Goal: Transaction & Acquisition: Purchase product/service

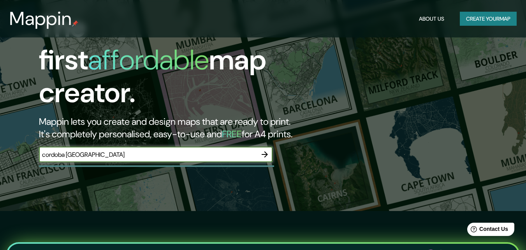
type input "cordoba [GEOGRAPHIC_DATA]"
click at [263, 150] on icon "button" at bounding box center [264, 154] width 9 height 9
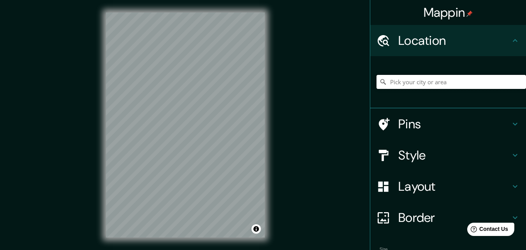
click at [395, 86] on input "Pick your city or area" at bounding box center [452, 82] width 150 height 14
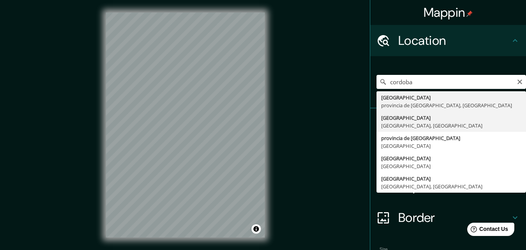
type input "[GEOGRAPHIC_DATA], [GEOGRAPHIC_DATA], [GEOGRAPHIC_DATA]"
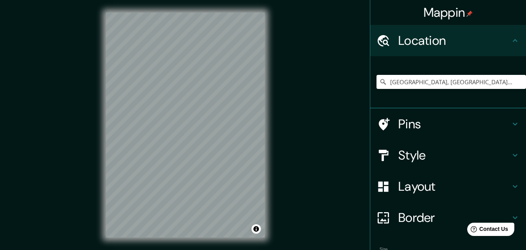
click at [452, 157] on h4 "Style" at bounding box center [455, 155] width 112 height 16
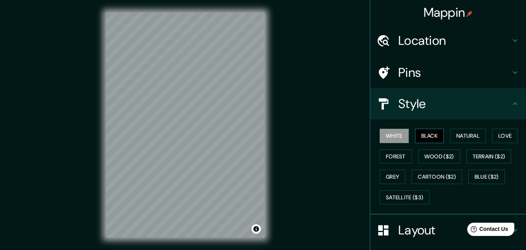
click at [428, 135] on button "Black" at bounding box center [429, 136] width 29 height 14
click at [469, 132] on button "Natural" at bounding box center [468, 136] width 36 height 14
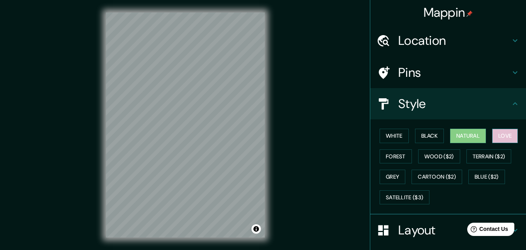
click at [498, 135] on button "Love" at bounding box center [505, 136] width 26 height 14
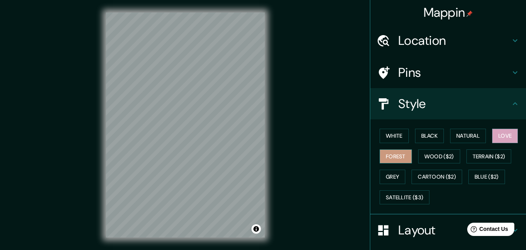
click at [399, 155] on button "Forest" at bounding box center [396, 156] width 32 height 14
click at [447, 156] on button "Wood ($2)" at bounding box center [439, 156] width 42 height 14
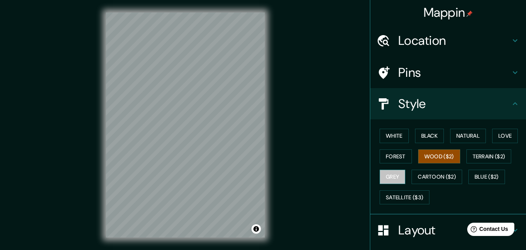
click at [392, 175] on button "Grey" at bounding box center [393, 176] width 26 height 14
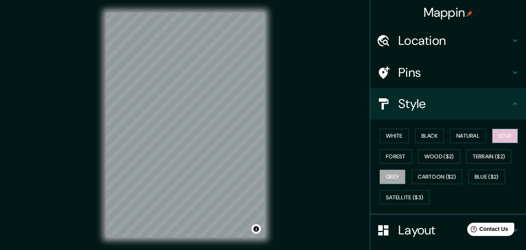
click at [495, 138] on button "Love" at bounding box center [505, 136] width 26 height 14
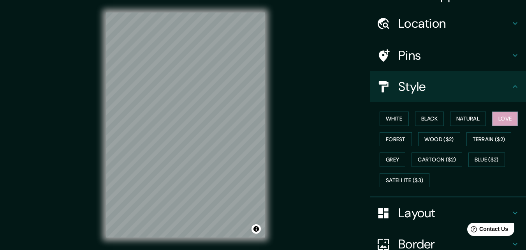
scroll to position [14, 0]
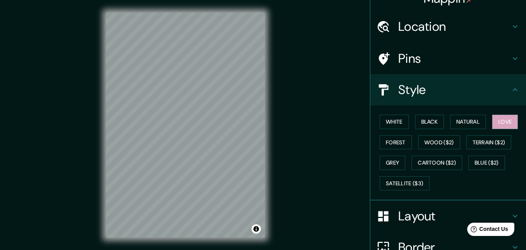
click at [408, 61] on h4 "Pins" at bounding box center [455, 59] width 112 height 16
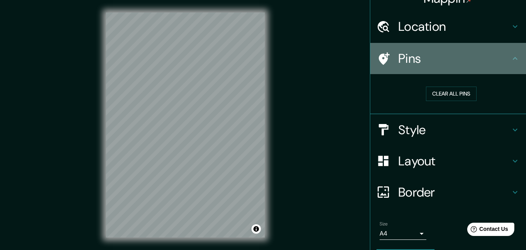
click at [414, 61] on h4 "Pins" at bounding box center [455, 59] width 112 height 16
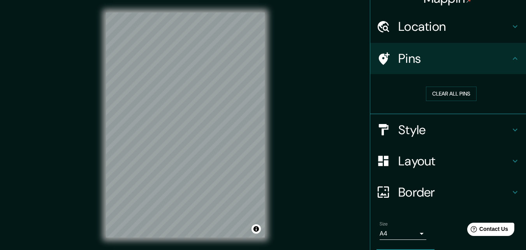
click at [421, 25] on h4 "Location" at bounding box center [455, 27] width 112 height 16
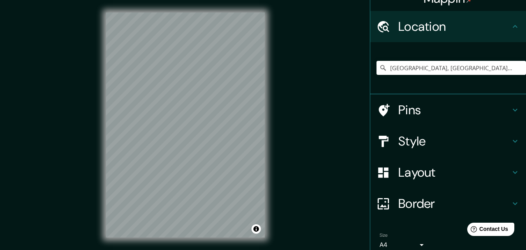
click at [421, 25] on h4 "Location" at bounding box center [455, 27] width 112 height 16
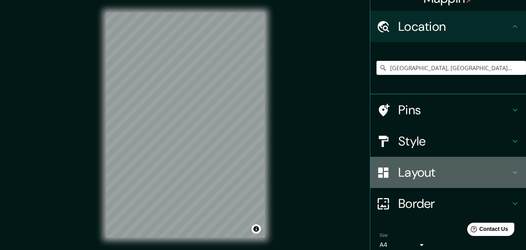
click at [409, 174] on h4 "Layout" at bounding box center [455, 172] width 112 height 16
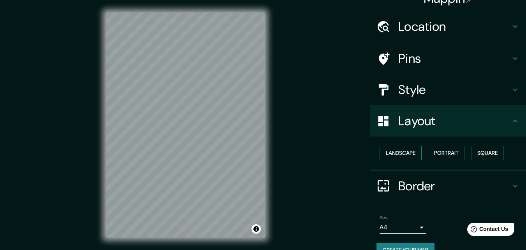
click at [409, 152] on button "Landscape" at bounding box center [401, 153] width 42 height 14
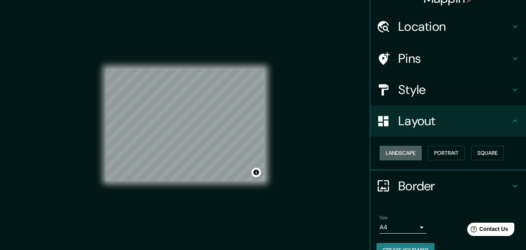
click at [409, 152] on button "Landscape" at bounding box center [401, 153] width 42 height 14
click at [446, 155] on button "Portrait" at bounding box center [446, 153] width 37 height 14
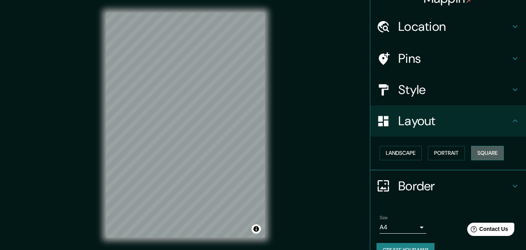
click at [471, 153] on button "Square" at bounding box center [487, 153] width 33 height 14
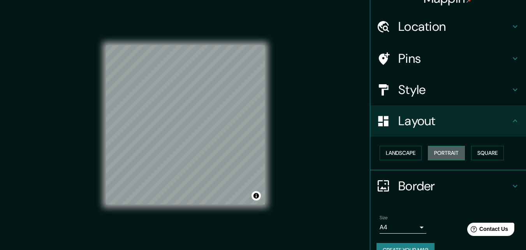
click at [437, 152] on button "Portrait" at bounding box center [446, 153] width 37 height 14
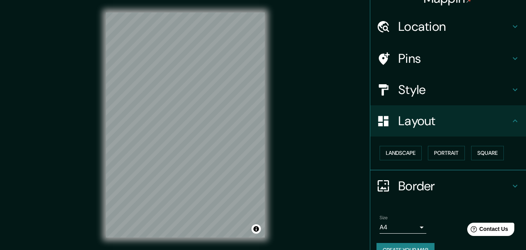
click at [422, 123] on h4 "Layout" at bounding box center [455, 121] width 112 height 16
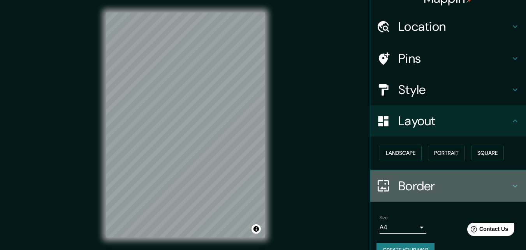
click at [416, 187] on h4 "Border" at bounding box center [455, 186] width 112 height 16
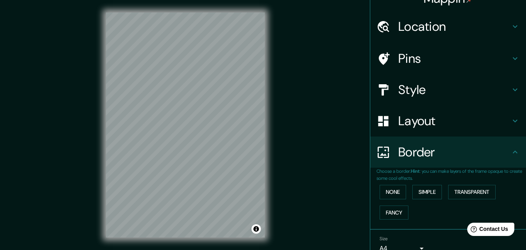
scroll to position [52, 0]
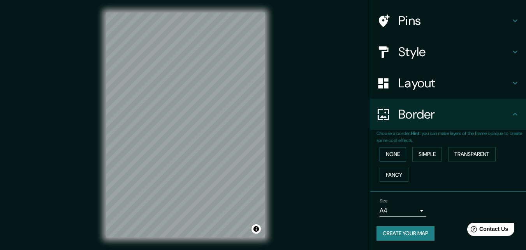
click at [386, 153] on button "None" at bounding box center [393, 154] width 26 height 14
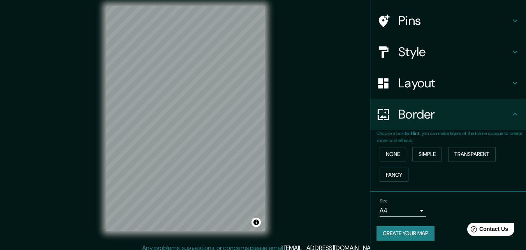
scroll to position [12, 0]
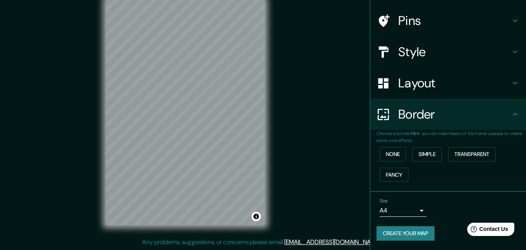
click at [409, 210] on body "Mappin Location [GEOGRAPHIC_DATA], [GEOGRAPHIC_DATA], [GEOGRAPHIC_DATA] Pins St…" at bounding box center [263, 113] width 526 height 250
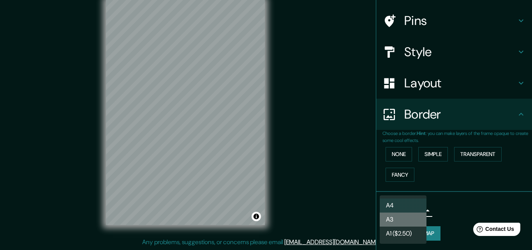
click at [412, 218] on li "A3" at bounding box center [403, 219] width 47 height 14
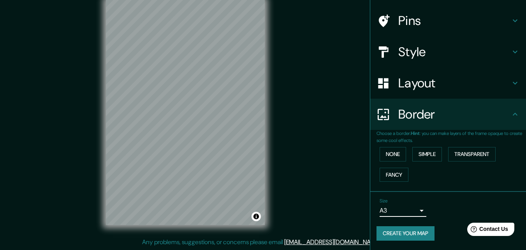
click at [443, 211] on div "Size A3 a4" at bounding box center [448, 207] width 143 height 25
click at [413, 231] on button "Create your map" at bounding box center [406, 233] width 58 height 14
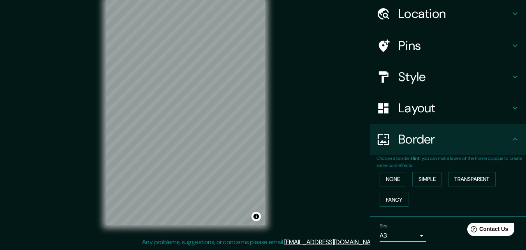
scroll to position [52, 0]
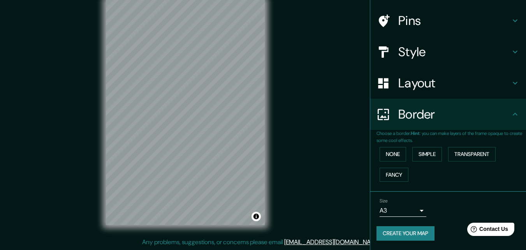
click at [405, 211] on body "Mappin Location [GEOGRAPHIC_DATA], [GEOGRAPHIC_DATA], [GEOGRAPHIC_DATA] Pins St…" at bounding box center [263, 113] width 526 height 250
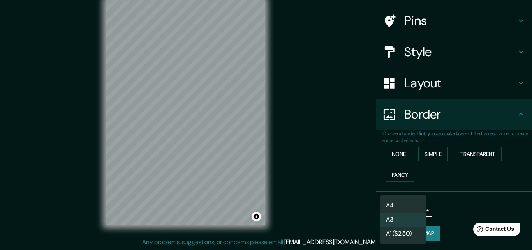
click at [406, 206] on li "A4" at bounding box center [403, 205] width 47 height 14
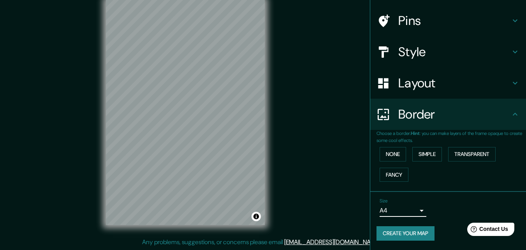
click at [404, 212] on body "Mappin Location [GEOGRAPHIC_DATA], [GEOGRAPHIC_DATA], [GEOGRAPHIC_DATA] Pins St…" at bounding box center [263, 113] width 526 height 250
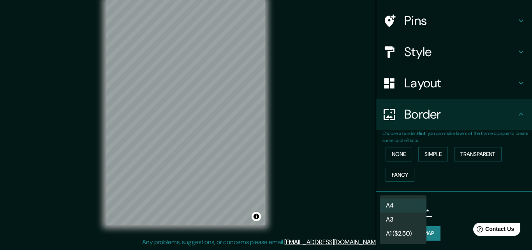
click at [404, 215] on li "A3" at bounding box center [403, 219] width 47 height 14
type input "a4"
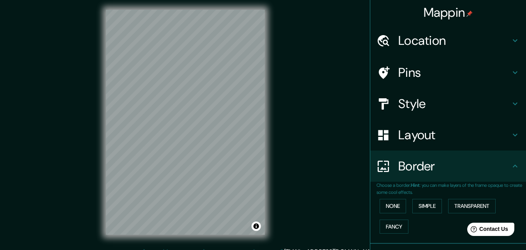
scroll to position [0, 0]
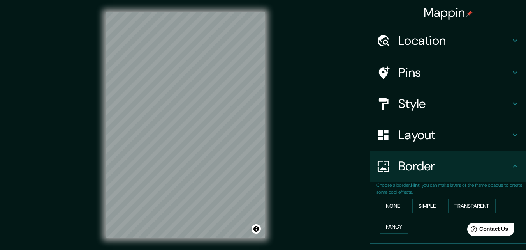
click at [416, 42] on h4 "Location" at bounding box center [455, 41] width 112 height 16
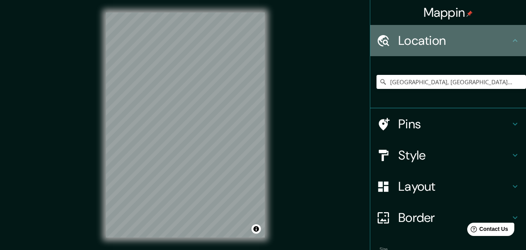
click at [416, 42] on h4 "Location" at bounding box center [455, 41] width 112 height 16
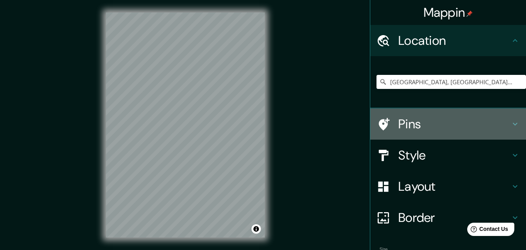
click at [426, 127] on h4 "Pins" at bounding box center [455, 124] width 112 height 16
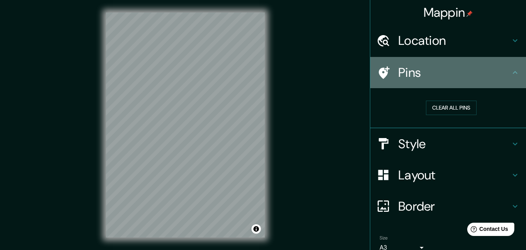
click at [416, 80] on h4 "Pins" at bounding box center [455, 73] width 112 height 16
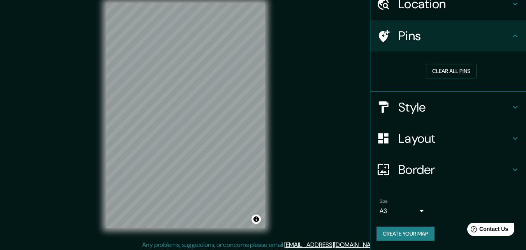
scroll to position [12, 0]
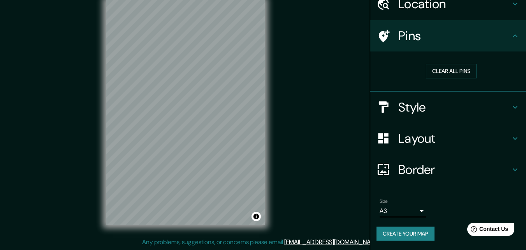
click at [406, 235] on button "Create your map" at bounding box center [406, 233] width 58 height 14
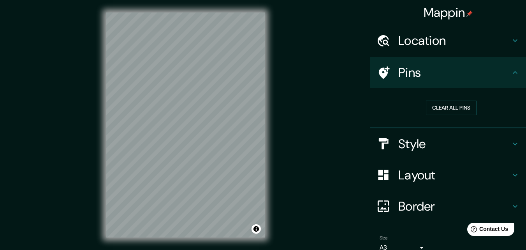
scroll to position [37, 0]
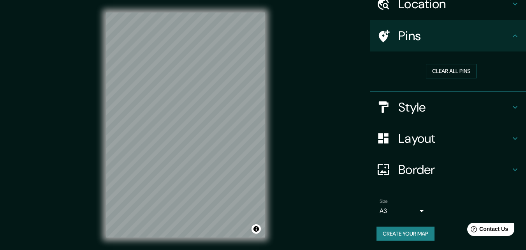
click at [422, 232] on button "Create your map" at bounding box center [406, 233] width 58 height 14
click at [257, 227] on button "Toggle attribution" at bounding box center [256, 228] width 9 height 9
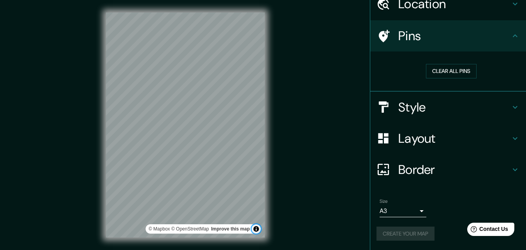
click at [257, 227] on button "Toggle attribution" at bounding box center [256, 228] width 9 height 9
click at [254, 226] on button "Toggle attribution" at bounding box center [256, 228] width 9 height 9
click at [246, 226] on link "Improve this map" at bounding box center [230, 228] width 39 height 5
click at [416, 233] on button "Create your map" at bounding box center [406, 233] width 58 height 14
click at [457, 68] on button "Clear all pins" at bounding box center [451, 71] width 51 height 14
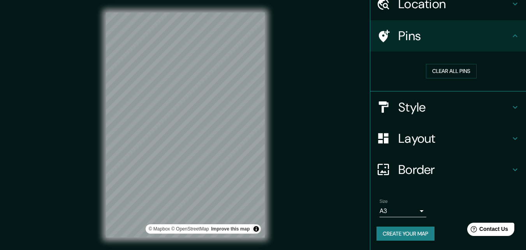
click at [395, 233] on button "Create your map" at bounding box center [406, 233] width 58 height 14
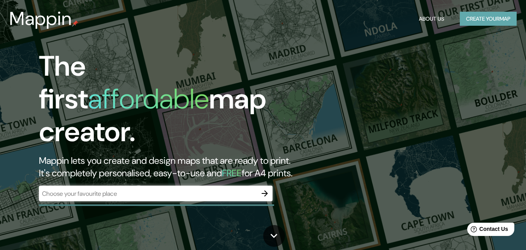
click at [470, 19] on button "Create your map" at bounding box center [488, 19] width 57 height 14
